Goal: Information Seeking & Learning: Learn about a topic

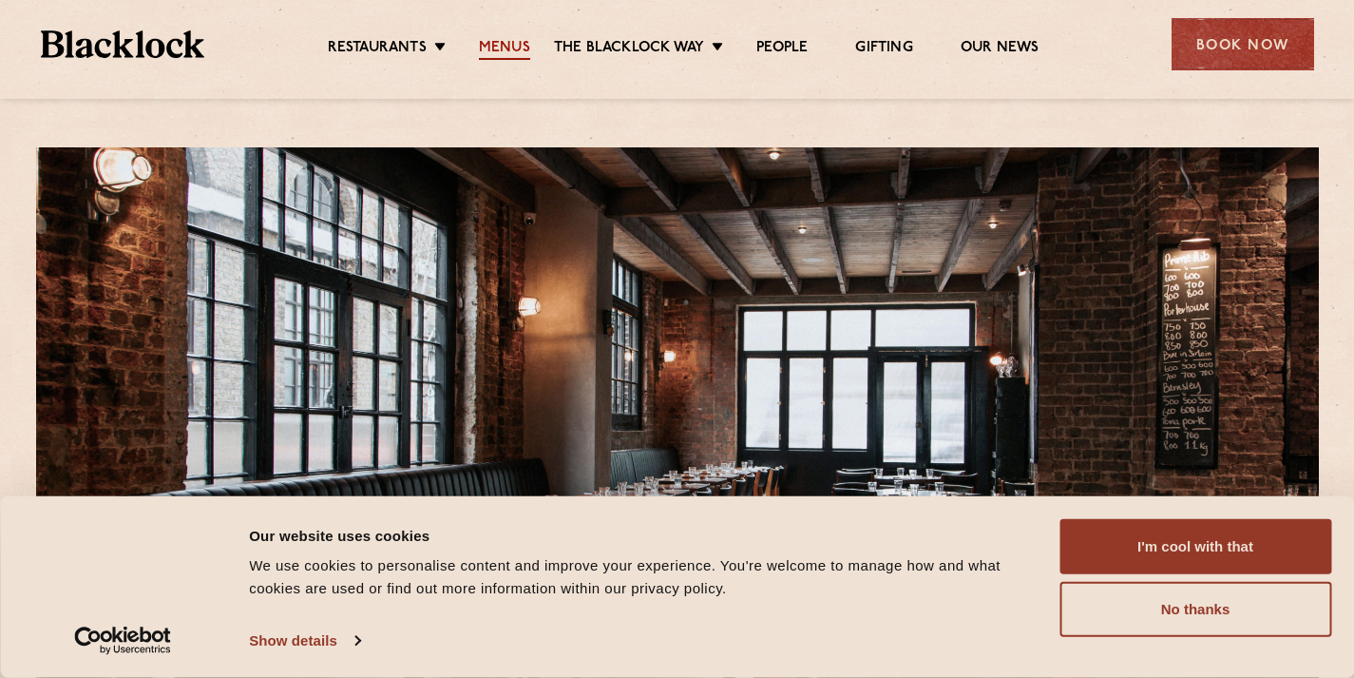
click at [511, 49] on link "Menus" at bounding box center [504, 49] width 51 height 21
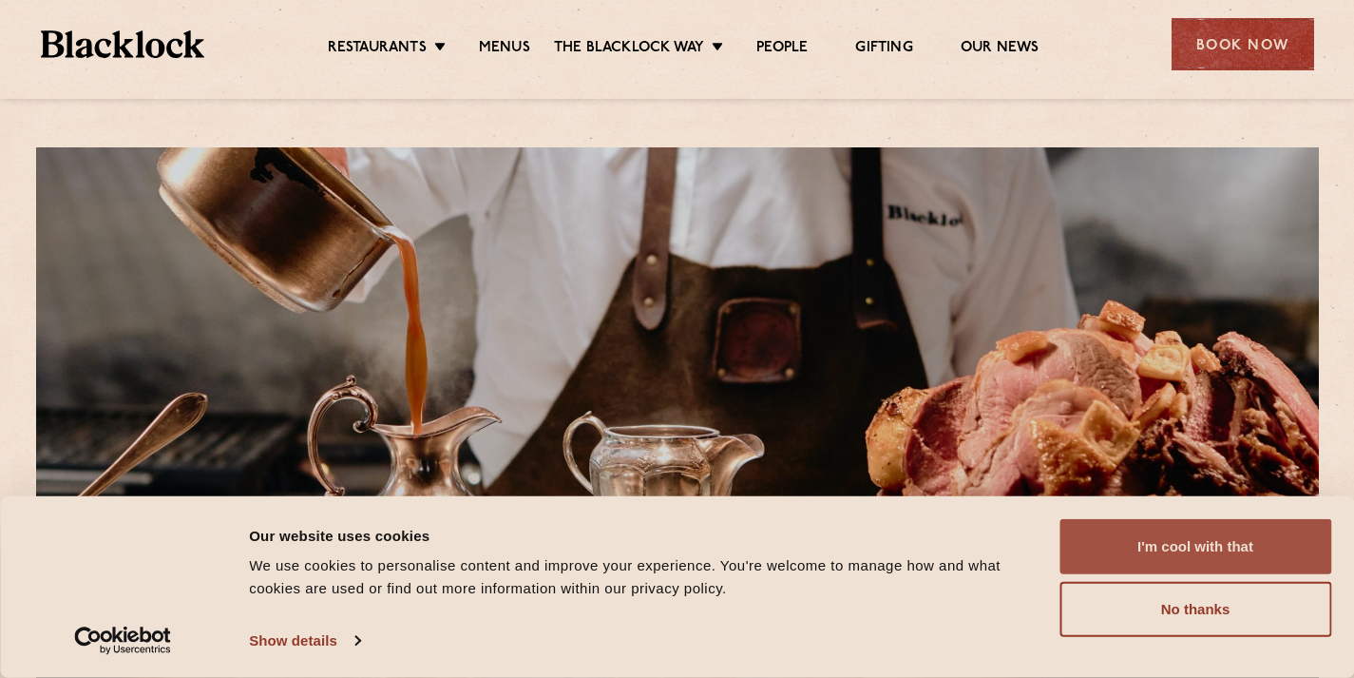
click at [1161, 536] on button "I'm cool with that" at bounding box center [1196, 546] width 272 height 55
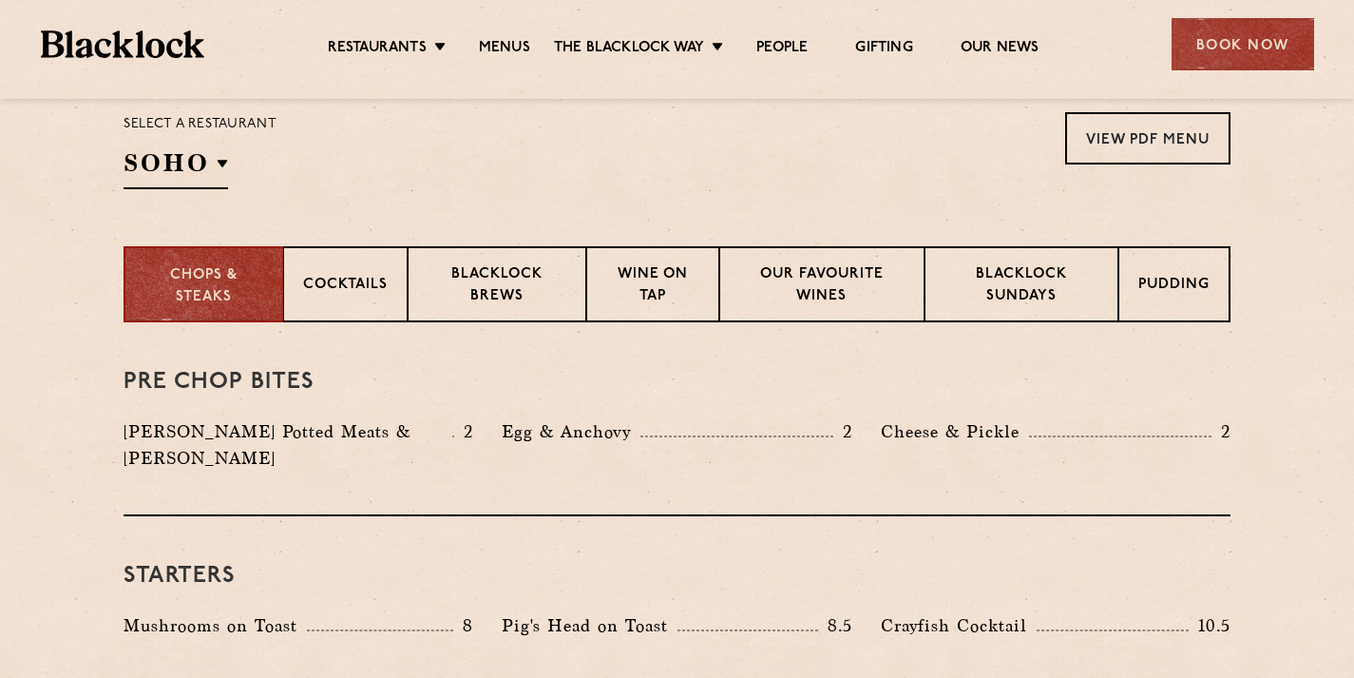
scroll to position [643, 0]
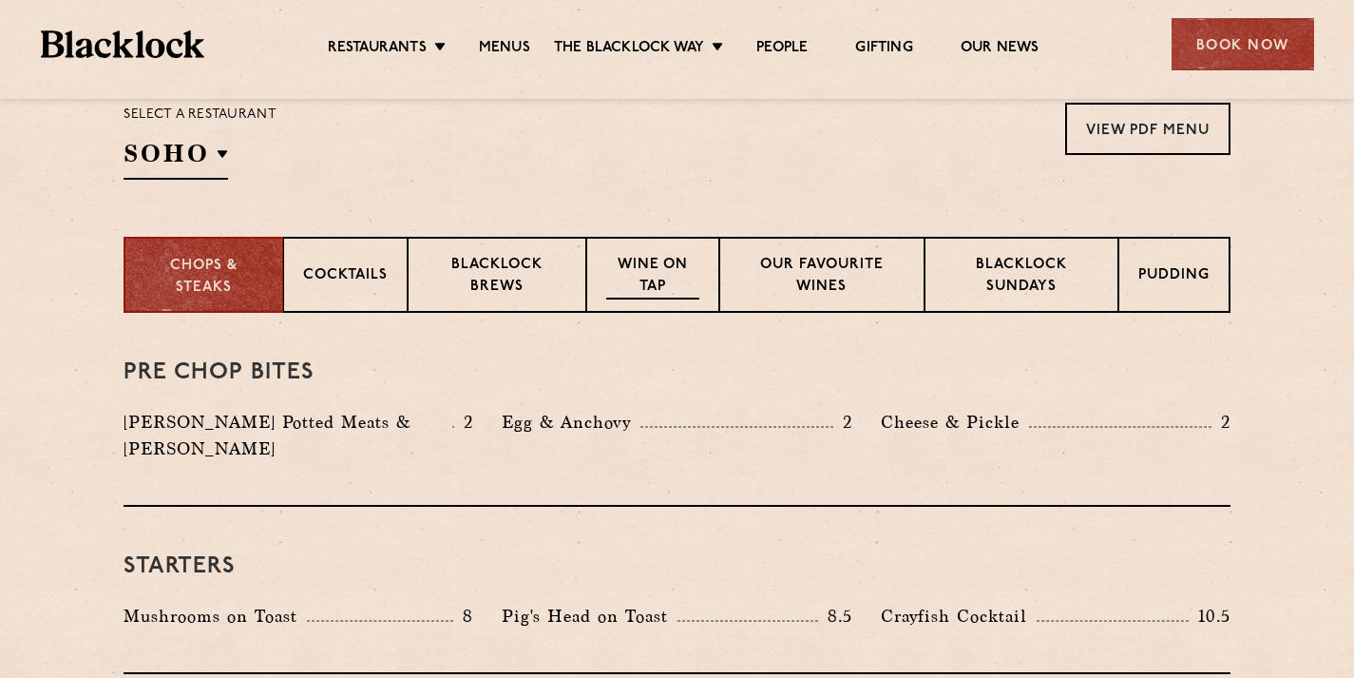
click at [653, 286] on p "Wine on Tap" at bounding box center [652, 277] width 93 height 45
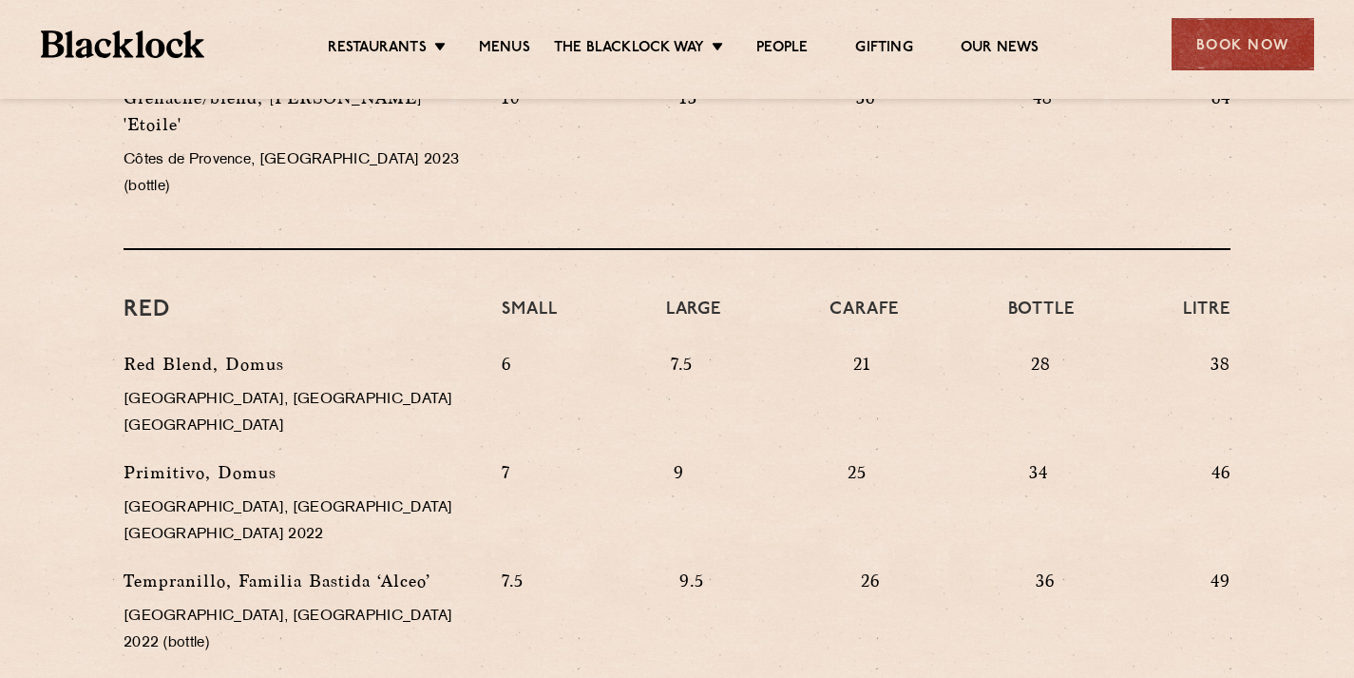
scroll to position [1690, 0]
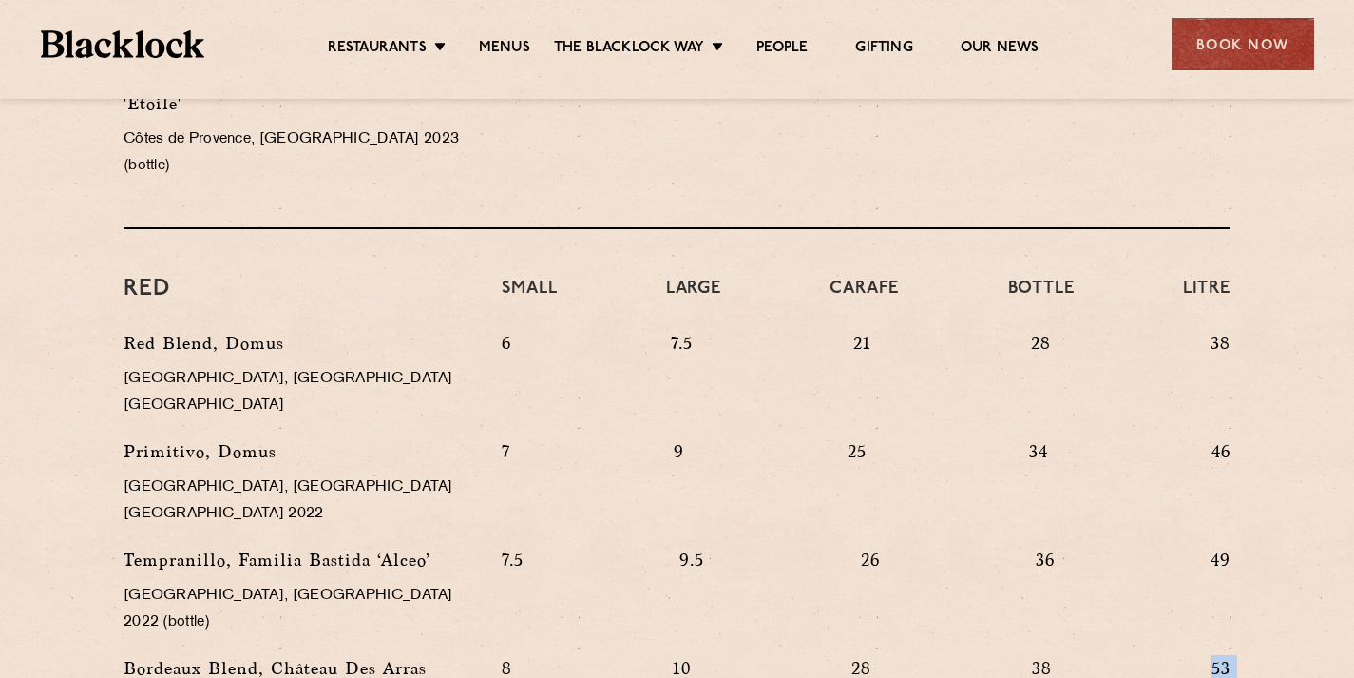
scroll to position [1709, 0]
